Goal: Task Accomplishment & Management: Complete application form

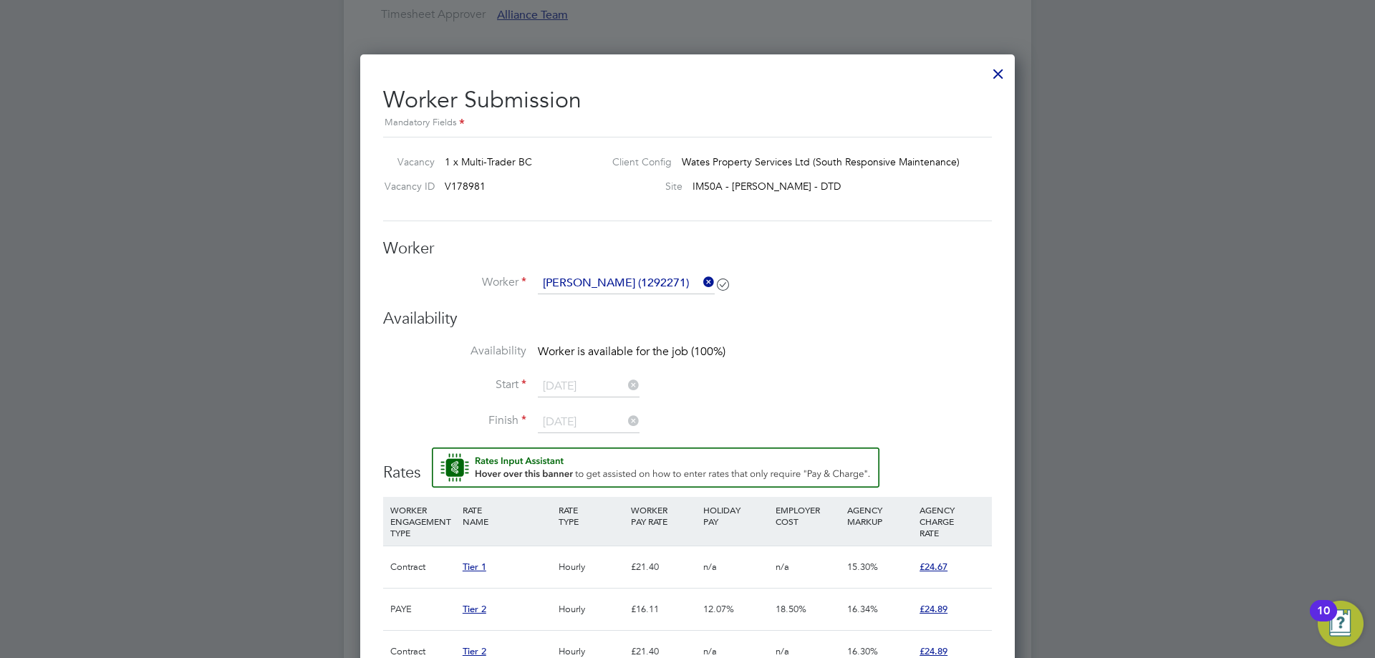
click at [452, 187] on span "V178981" at bounding box center [465, 186] width 41 height 13
copy div "V178981 Site"
click at [495, 160] on span "1 x Multi-Trader BC" at bounding box center [488, 161] width 87 height 13
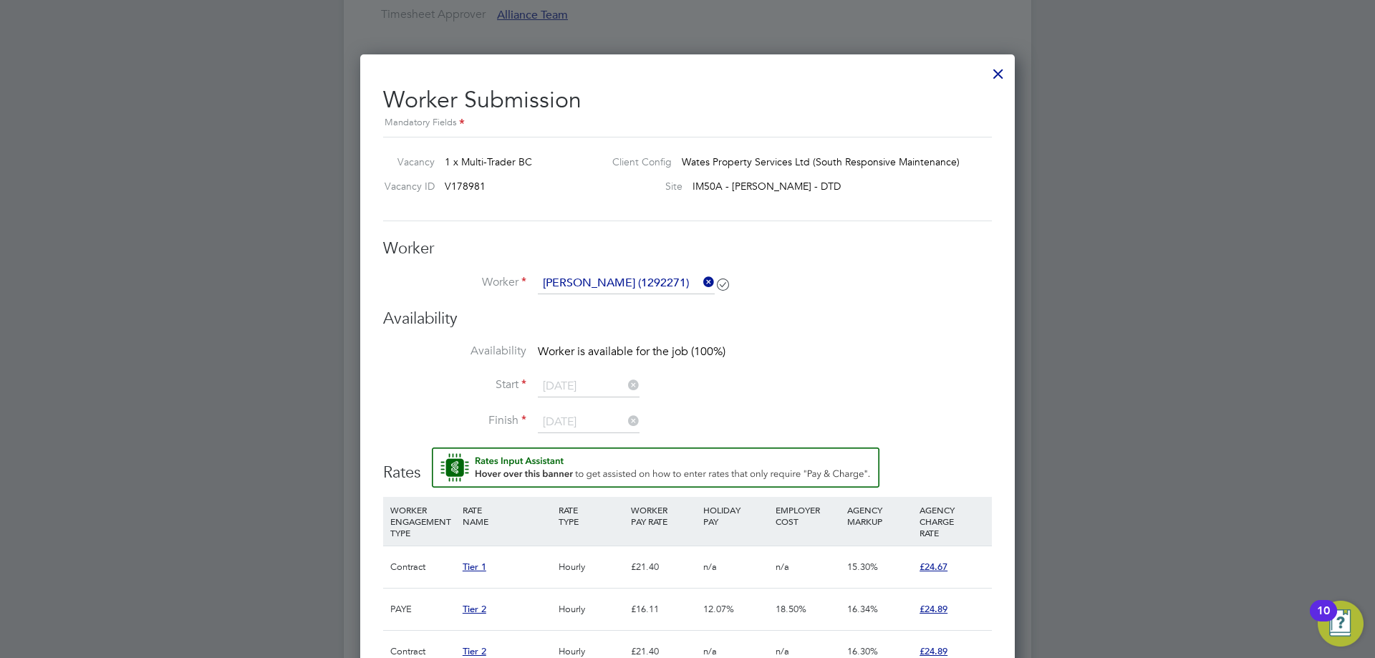
click at [495, 160] on span "1 x Multi-Trader BC" at bounding box center [488, 161] width 87 height 13
drag, startPoint x: 460, startPoint y: 160, endPoint x: 533, endPoint y: 162, distance: 72.3
click at [533, 162] on div "Vacancy 1 x Multi-Trader BC" at bounding box center [488, 165] width 223 height 21
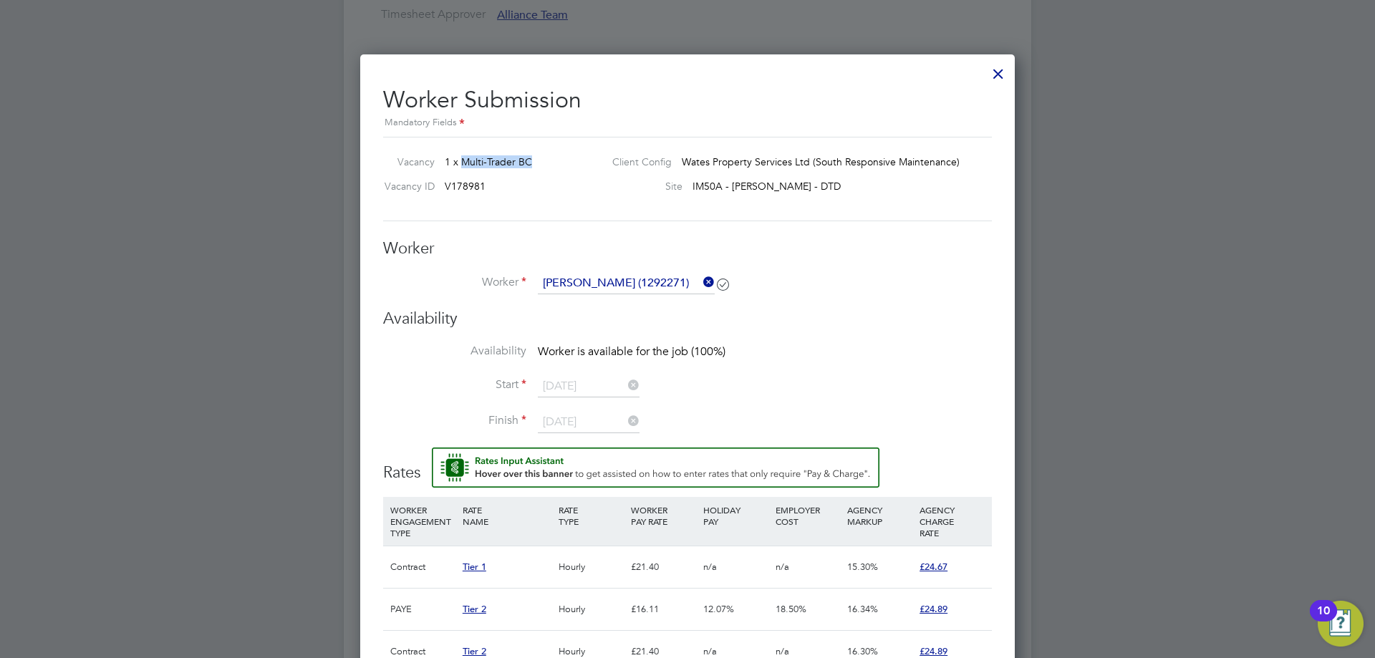
copy span "Multi-Trader BC"
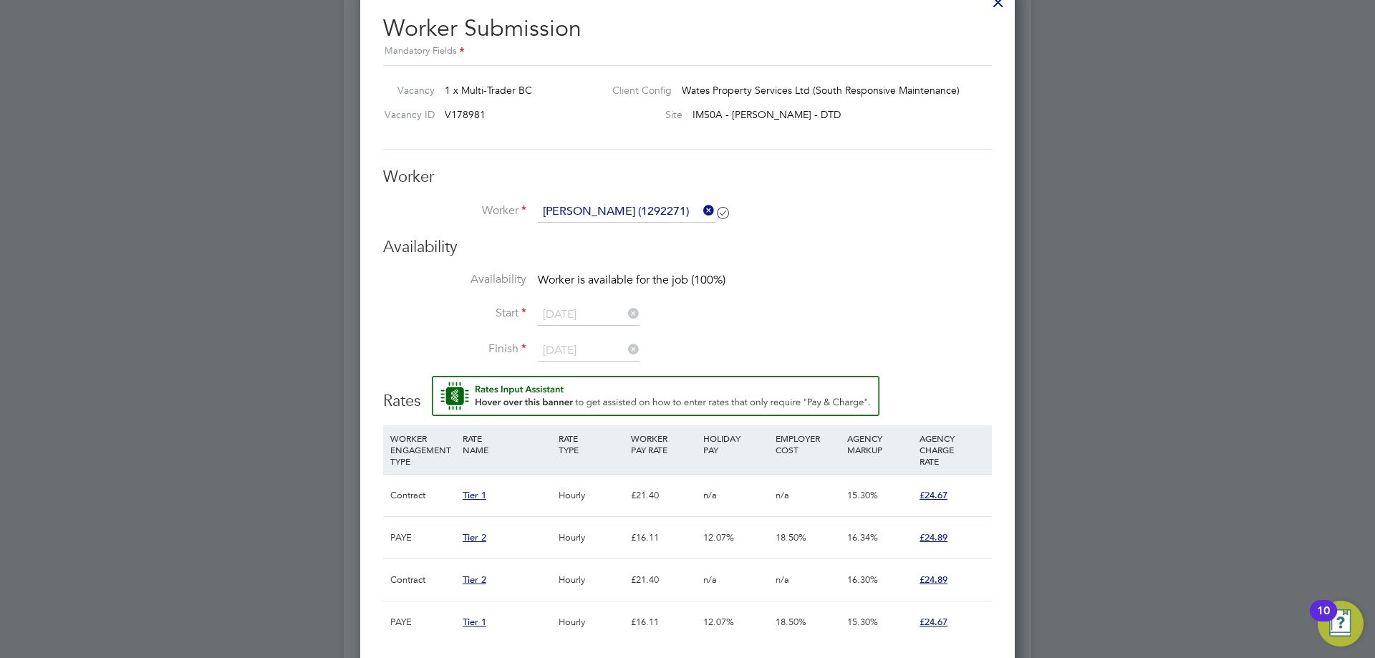
click at [731, 309] on li "Start [DATE]" at bounding box center [687, 322] width 609 height 36
click at [700, 205] on icon at bounding box center [700, 210] width 0 height 20
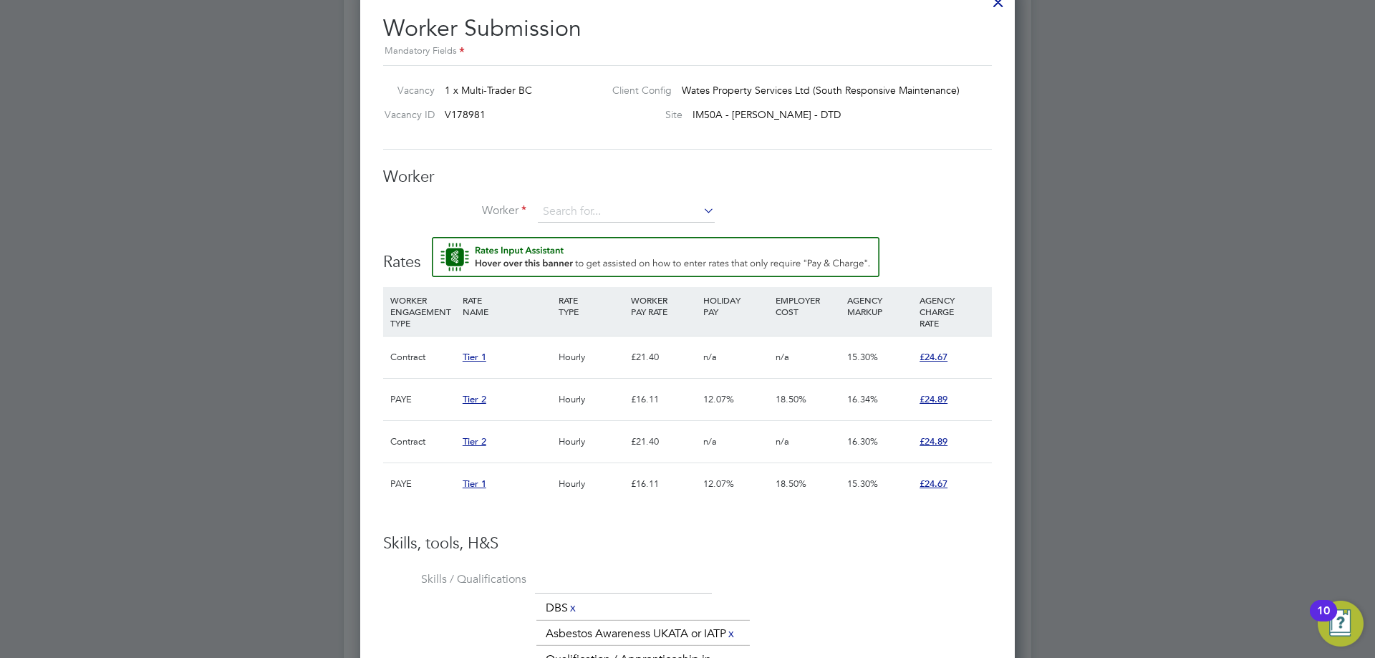
scroll to position [1119, 655]
click at [658, 206] on input at bounding box center [626, 211] width 177 height 21
click at [665, 233] on li "[PERSON_NAME] ing (1292271)" at bounding box center [626, 232] width 178 height 19
type input "[PERSON_NAME] (1292271)"
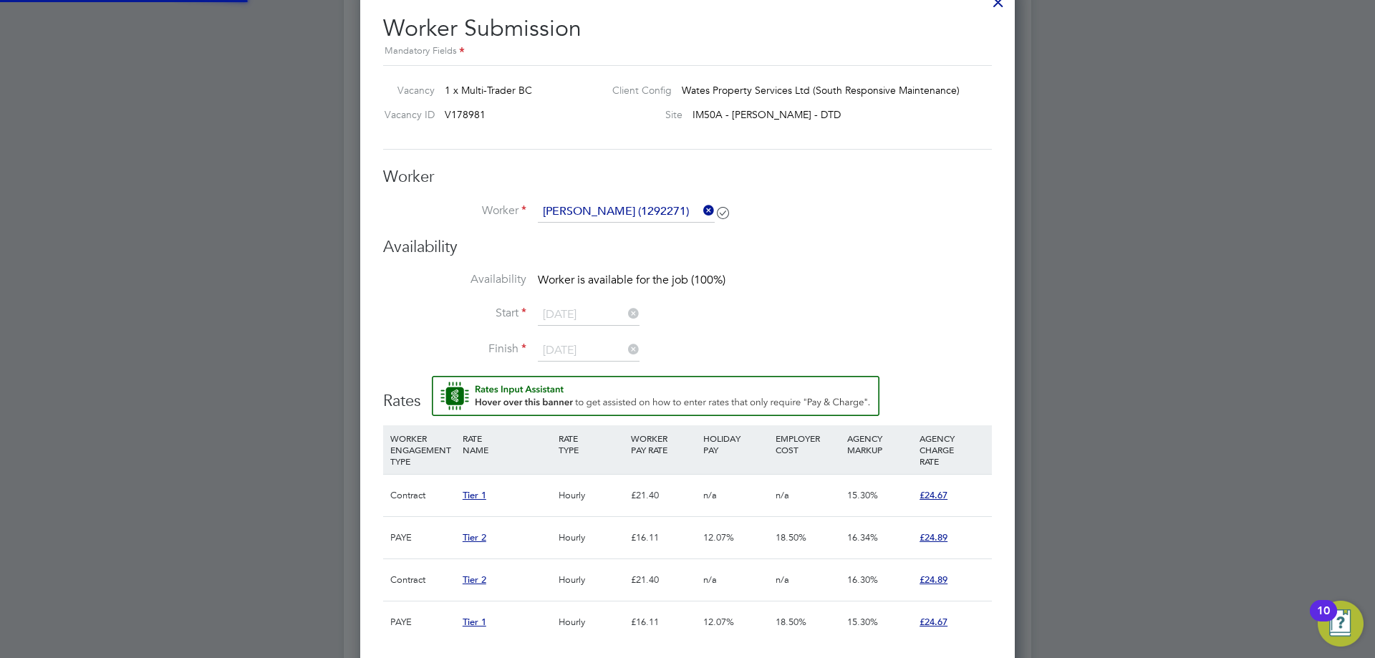
scroll to position [1257, 655]
click at [765, 217] on li "Worker [PERSON_NAME] (1292271)" at bounding box center [687, 219] width 609 height 36
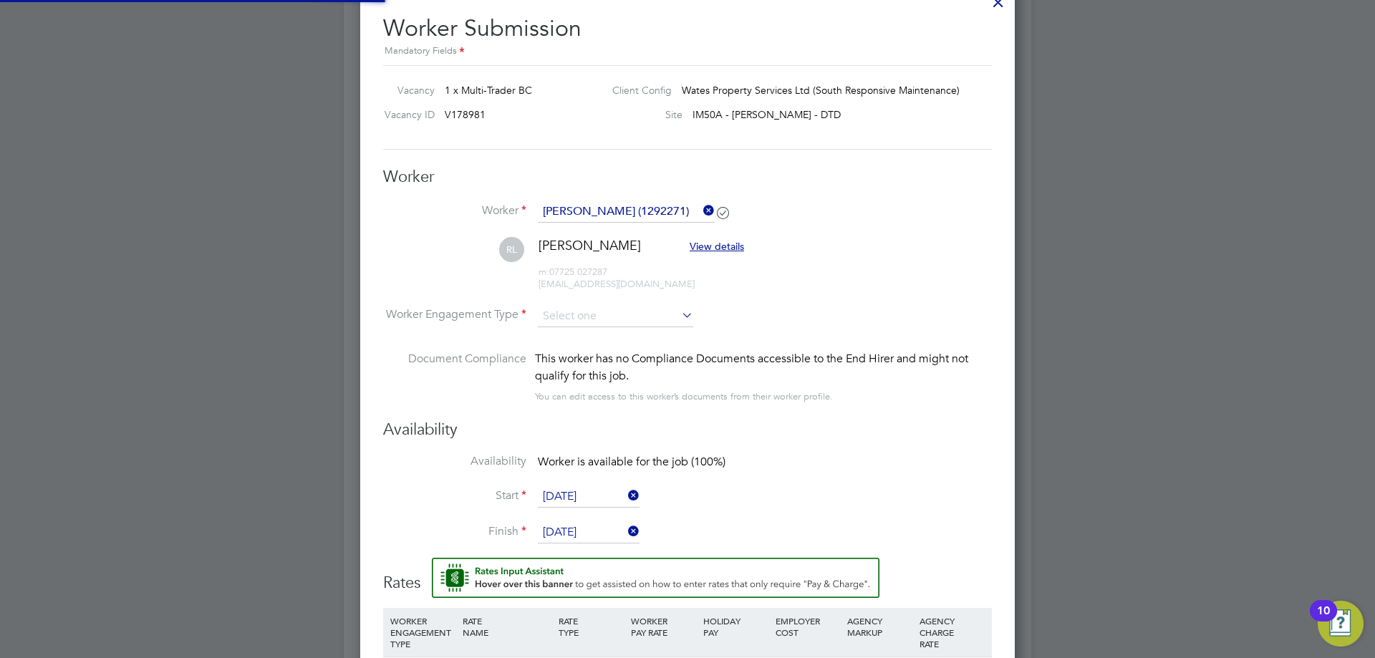
scroll to position [1439, 655]
click at [597, 324] on input at bounding box center [615, 316] width 155 height 21
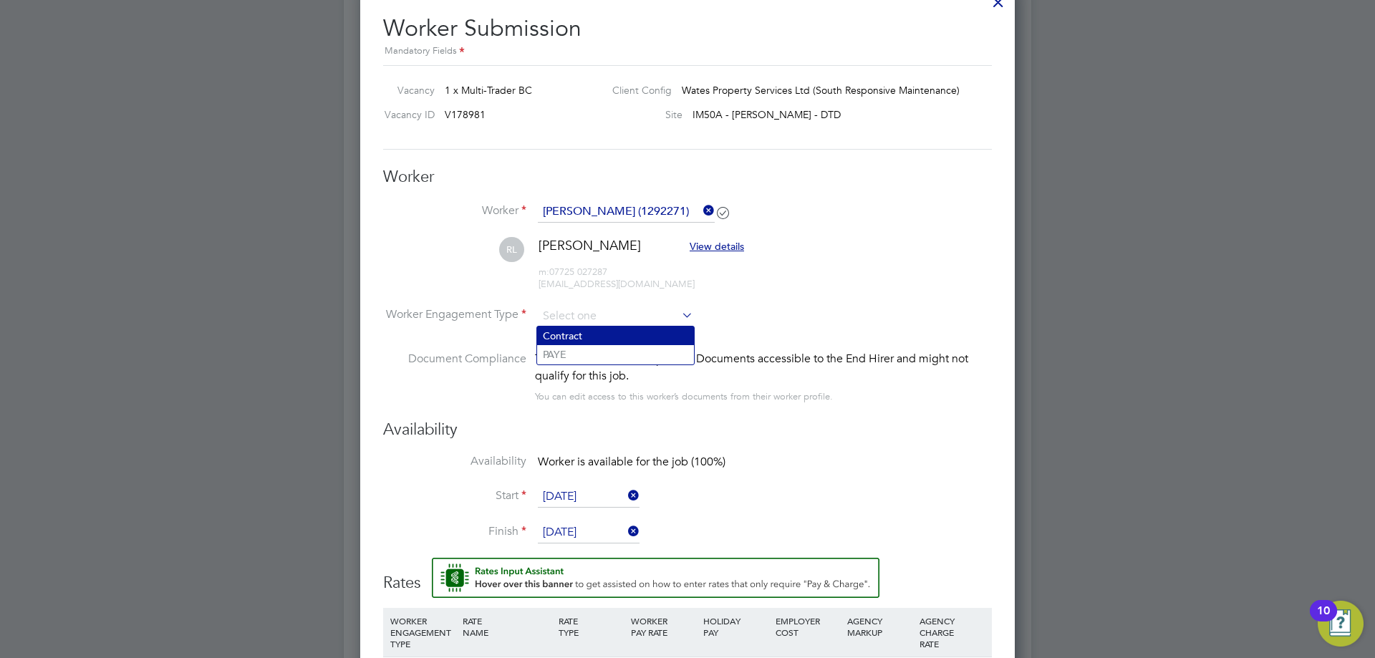
click at [595, 334] on li "Contract" at bounding box center [615, 335] width 157 height 19
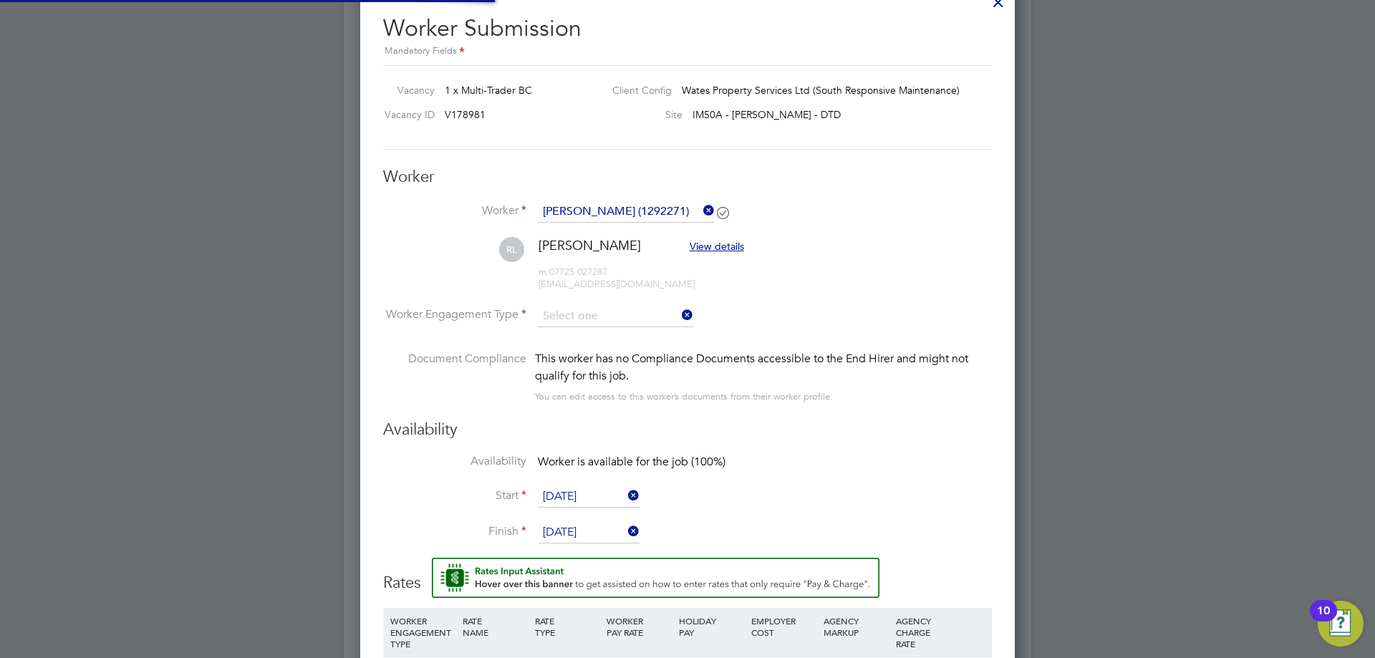
type input "Contract"
click at [810, 306] on li "Worker Engagement Type [DEMOGRAPHIC_DATA]" at bounding box center [687, 328] width 609 height 44
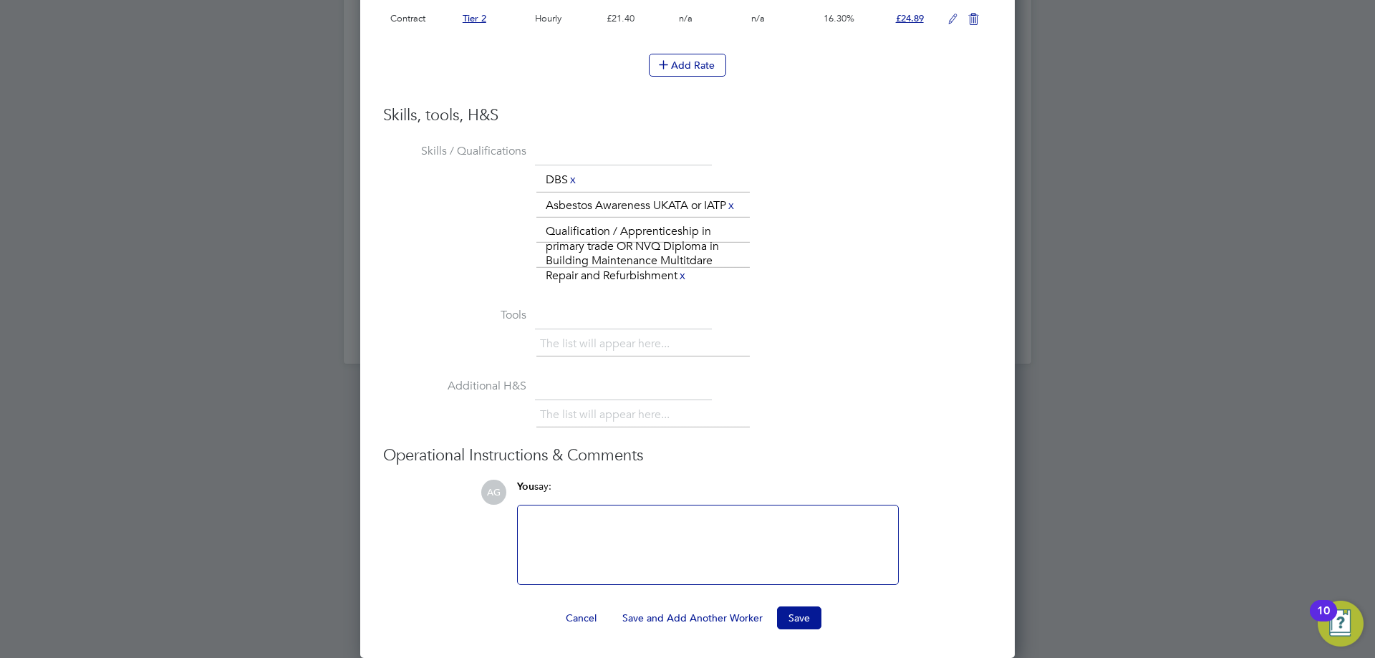
scroll to position [1647, 0]
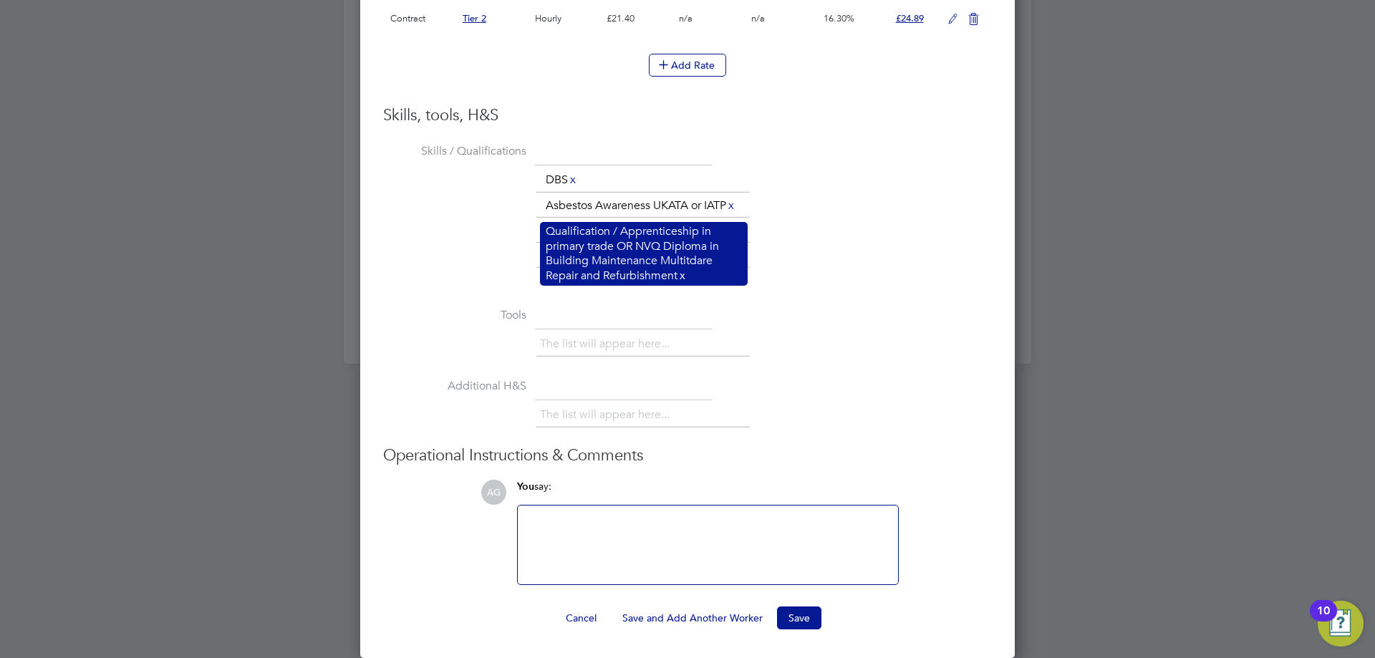
click at [687, 279] on link "x" at bounding box center [682, 275] width 10 height 19
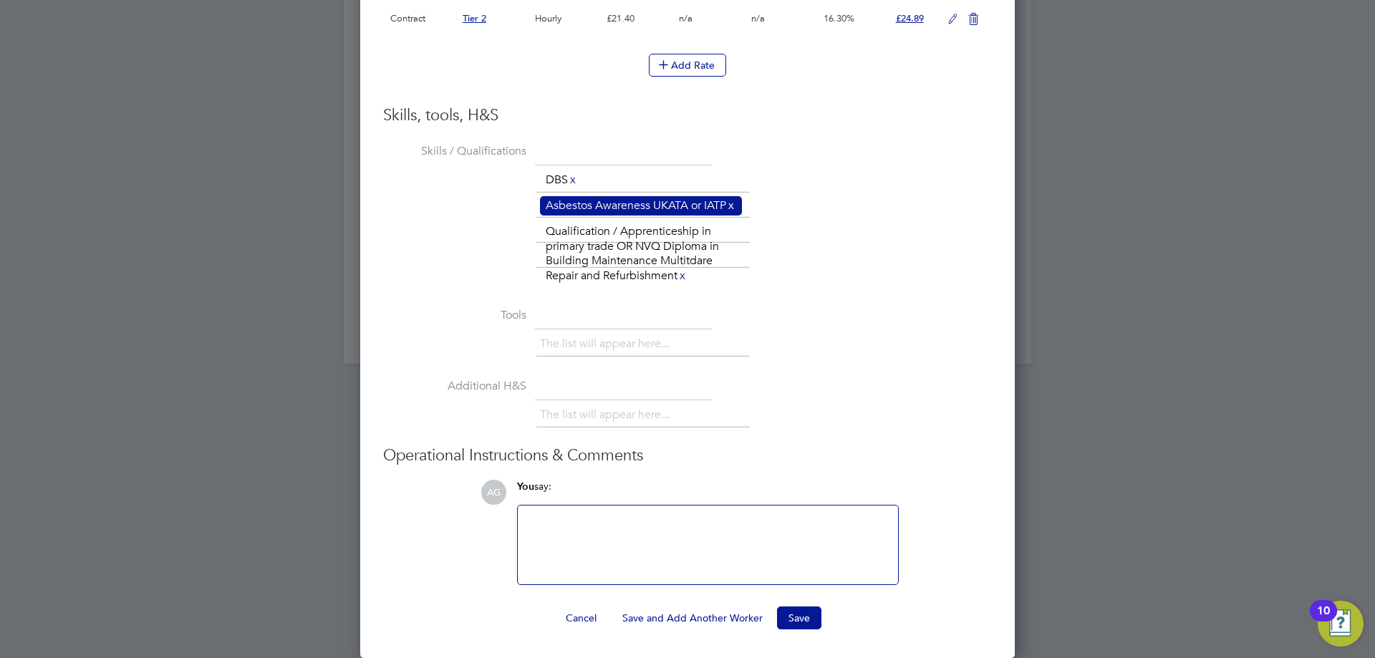
scroll to position [1577, 0]
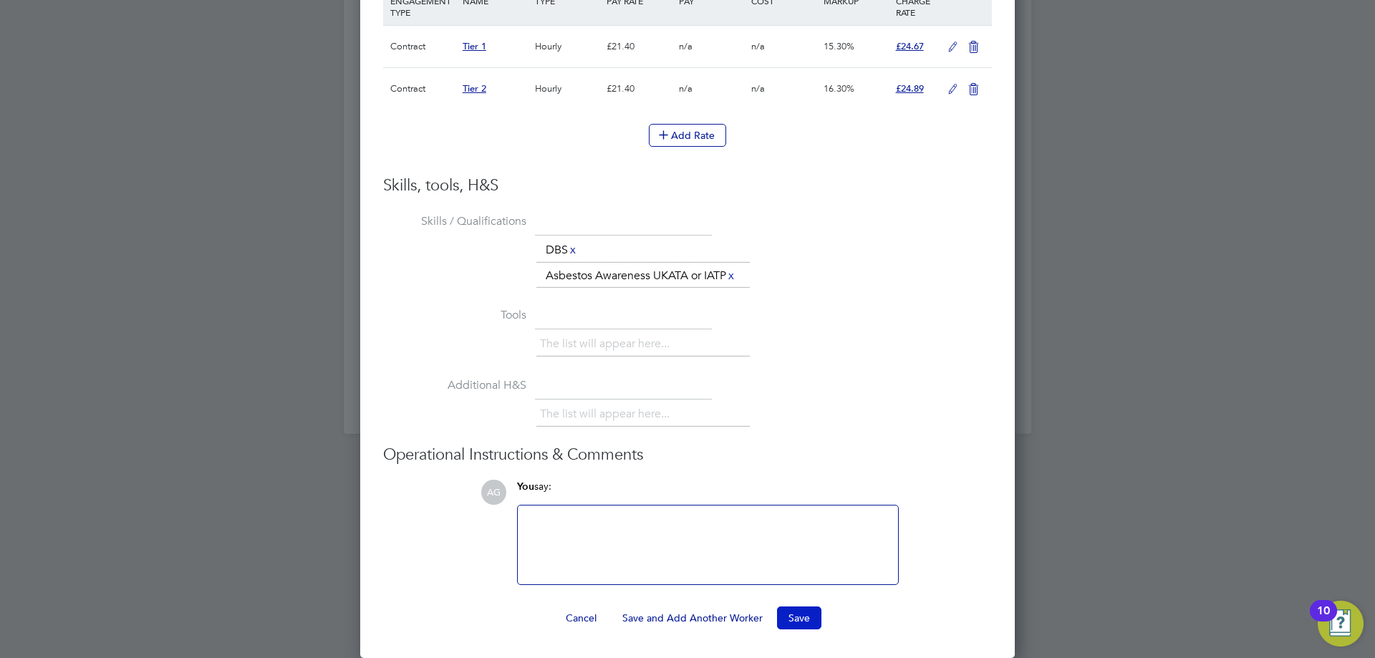
click at [795, 616] on button "Save" at bounding box center [799, 617] width 44 height 23
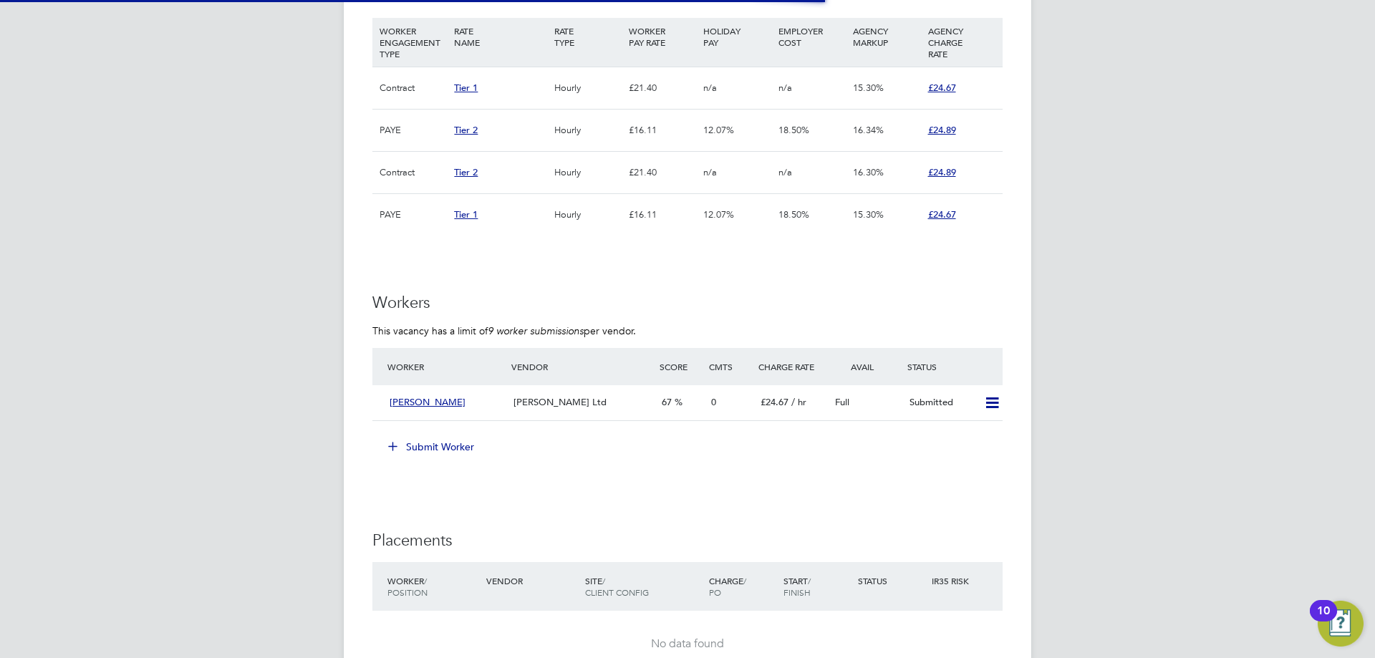
scroll to position [7, 7]
